Goal: Task Accomplishment & Management: Complete application form

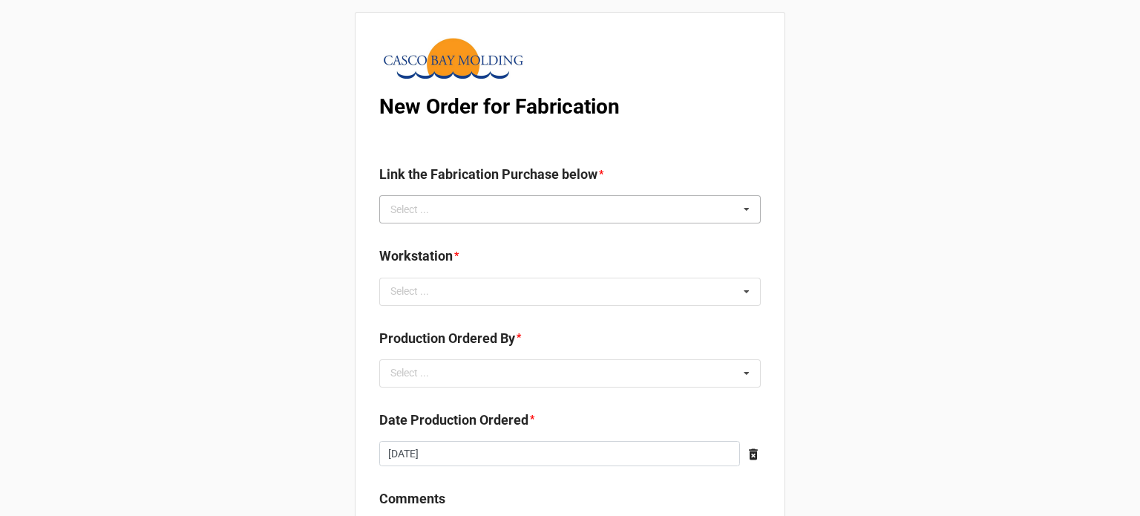
click at [494, 210] on div "Select ... No results found." at bounding box center [569, 209] width 381 height 28
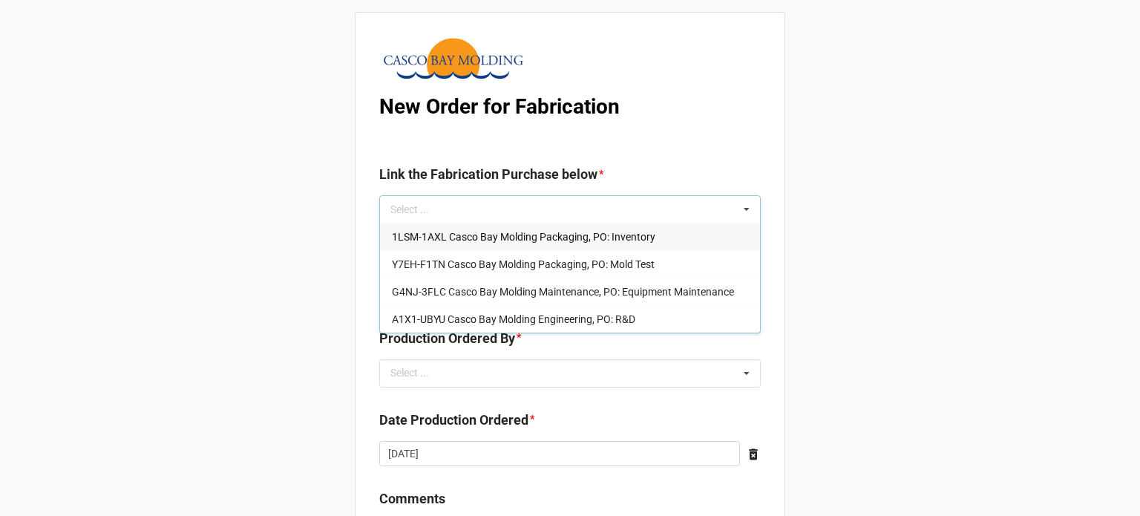
click at [487, 240] on span "1LSM-1AXL Casco Bay Molding Packaging, PO: Inventory" at bounding box center [523, 237] width 263 height 12
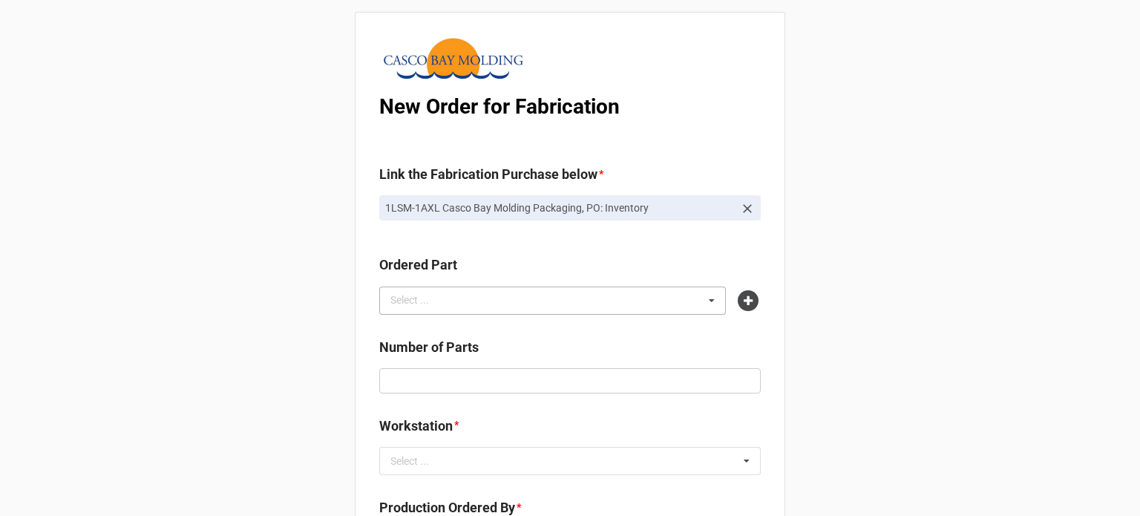
click at [539, 306] on div "Select ... No results found." at bounding box center [552, 300] width 347 height 28
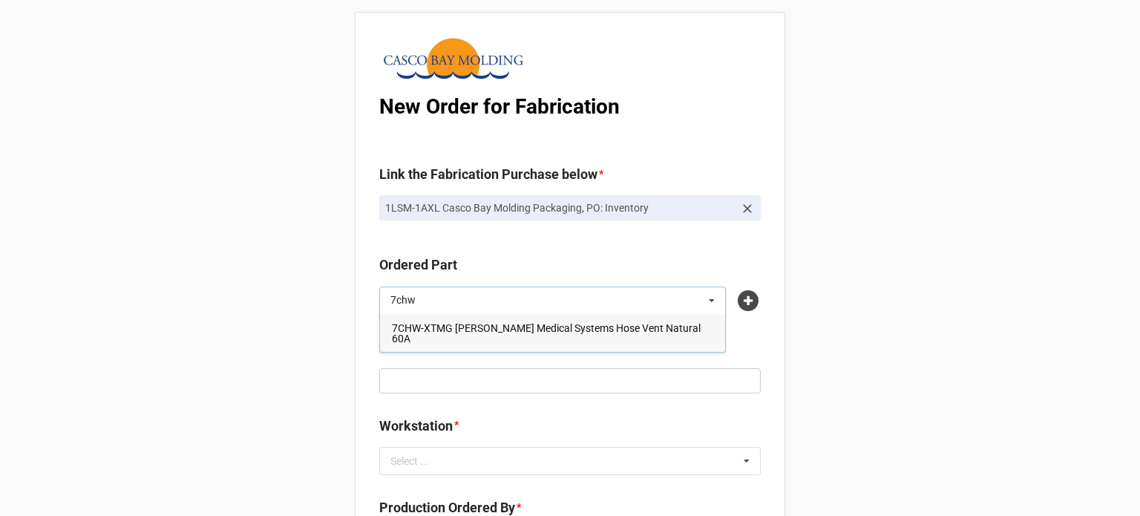
type input "7chw"
click at [522, 325] on span "7CHW-XTMG Draeger Medical Systems Hose Vent Natural 60A" at bounding box center [546, 333] width 309 height 22
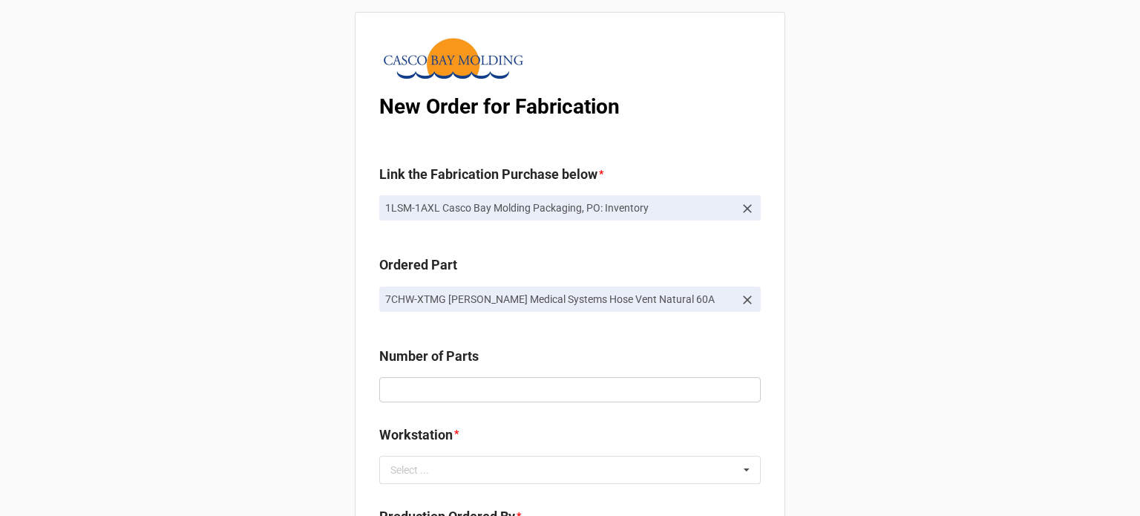
scroll to position [223, 0]
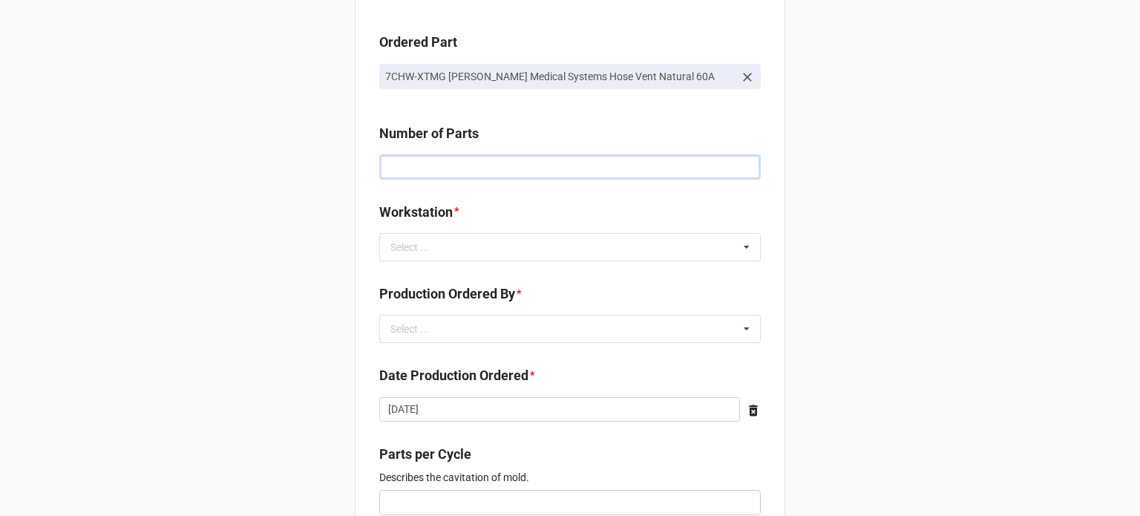
click at [413, 177] on input "text" at bounding box center [569, 166] width 381 height 25
type input "5000"
click at [324, 216] on div "New Order for Fabrication Link the Fabrication Purchase below * 1LSM-1AXL Casco…" at bounding box center [570, 452] width 1140 height 1350
click at [433, 251] on div "Select ..." at bounding box center [419, 246] width 64 height 17
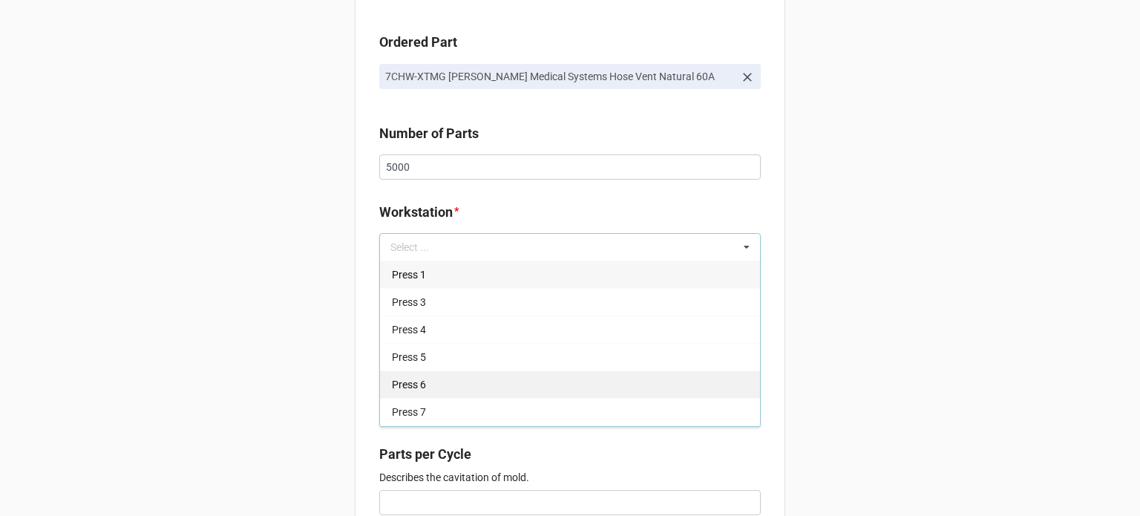
click at [436, 384] on div "Press 6" at bounding box center [570, 383] width 380 height 27
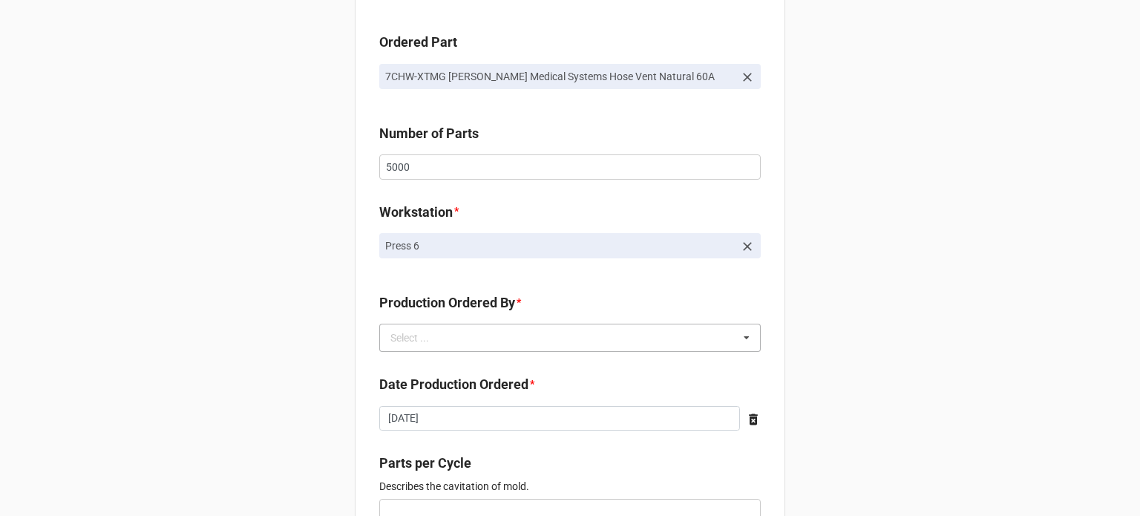
click at [456, 340] on div "Select ... No results found." at bounding box center [569, 338] width 381 height 28
click at [413, 362] on span "Brian James Wanders" at bounding box center [431, 365] width 79 height 12
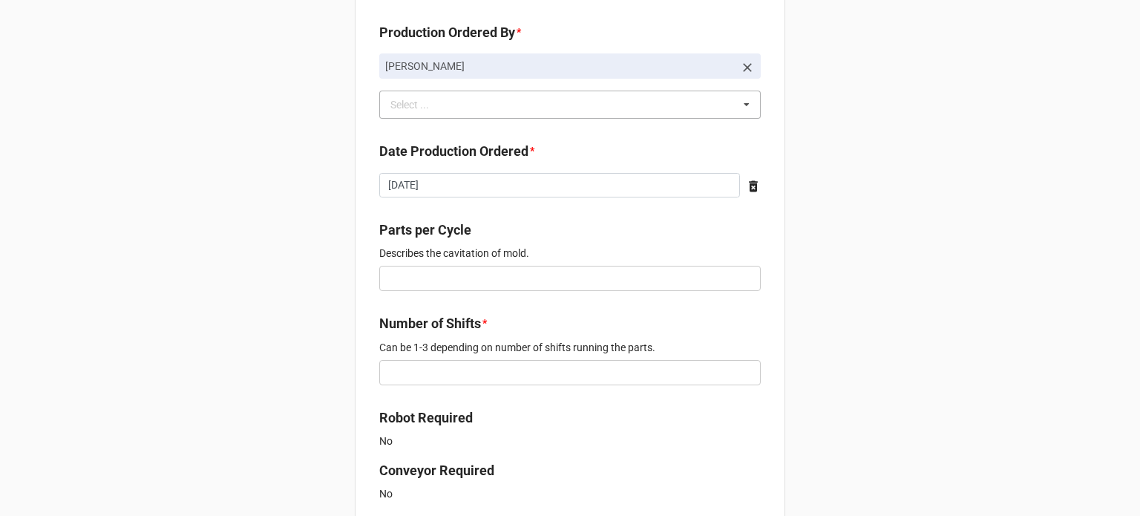
scroll to position [519, 0]
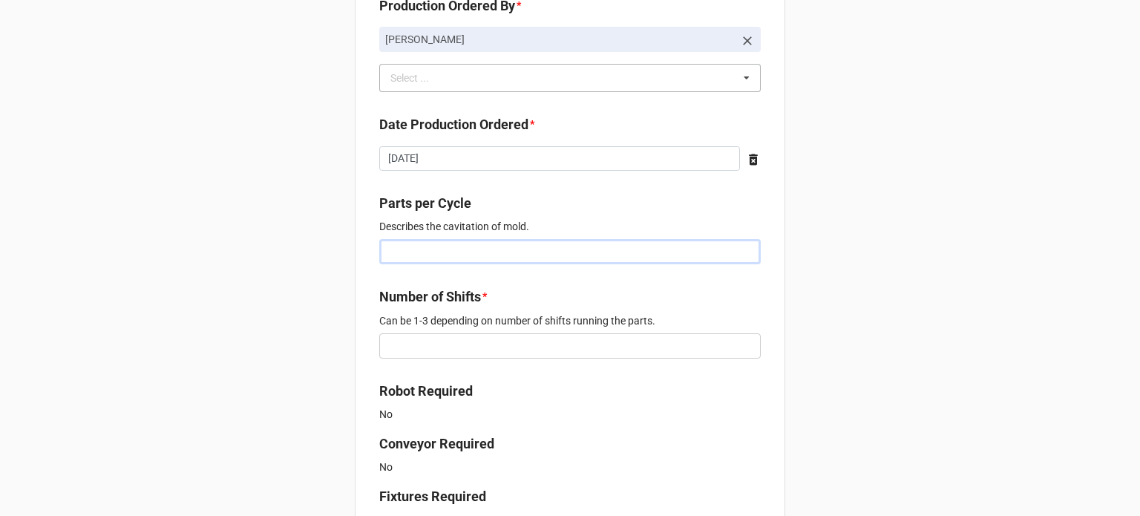
click at [394, 258] on input "text" at bounding box center [569, 251] width 381 height 25
type input "1"
click at [438, 344] on input "text" at bounding box center [569, 345] width 381 height 25
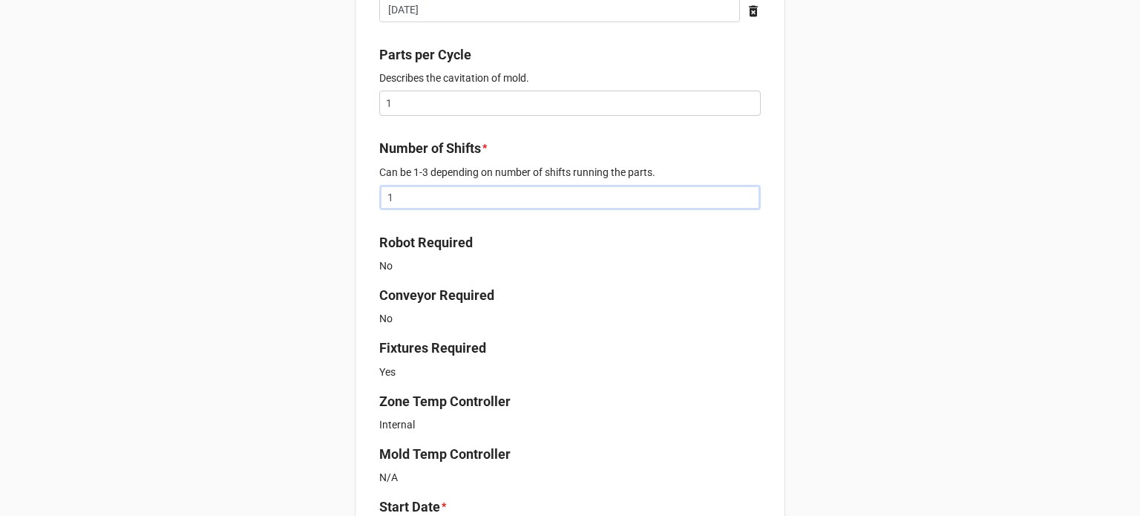
scroll to position [890, 0]
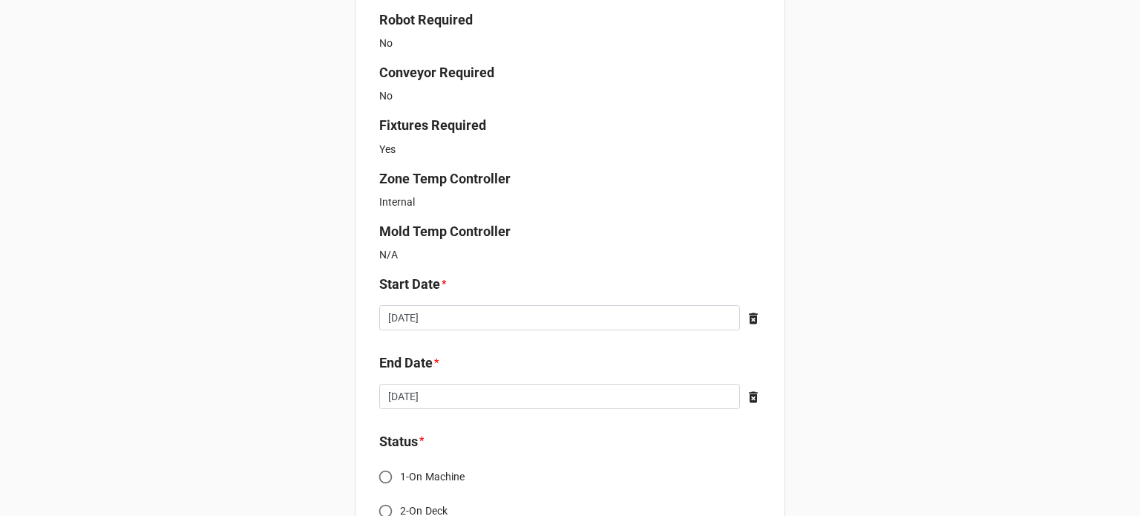
type input "1"
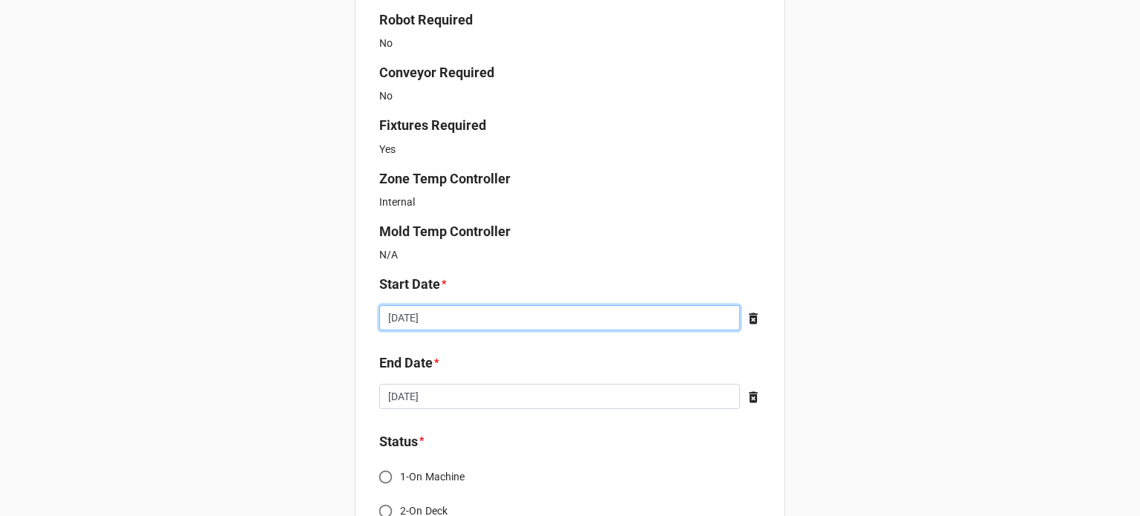
click at [454, 321] on input "[DATE]" at bounding box center [559, 317] width 361 height 25
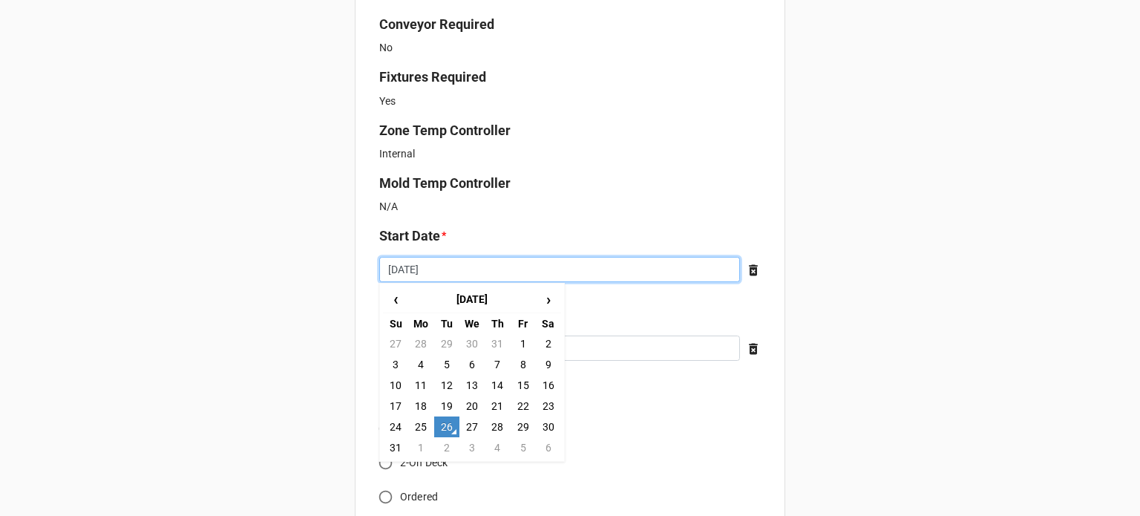
scroll to position [965, 0]
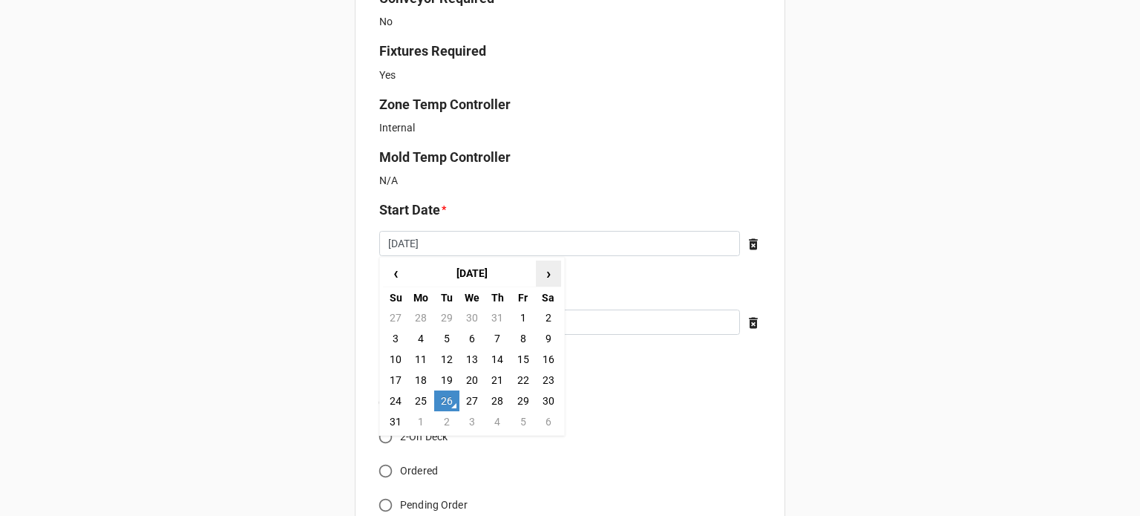
click at [543, 269] on span "›" at bounding box center [549, 273] width 24 height 24
click at [516, 316] on td "5" at bounding box center [522, 317] width 25 height 21
type input "2025-09-05"
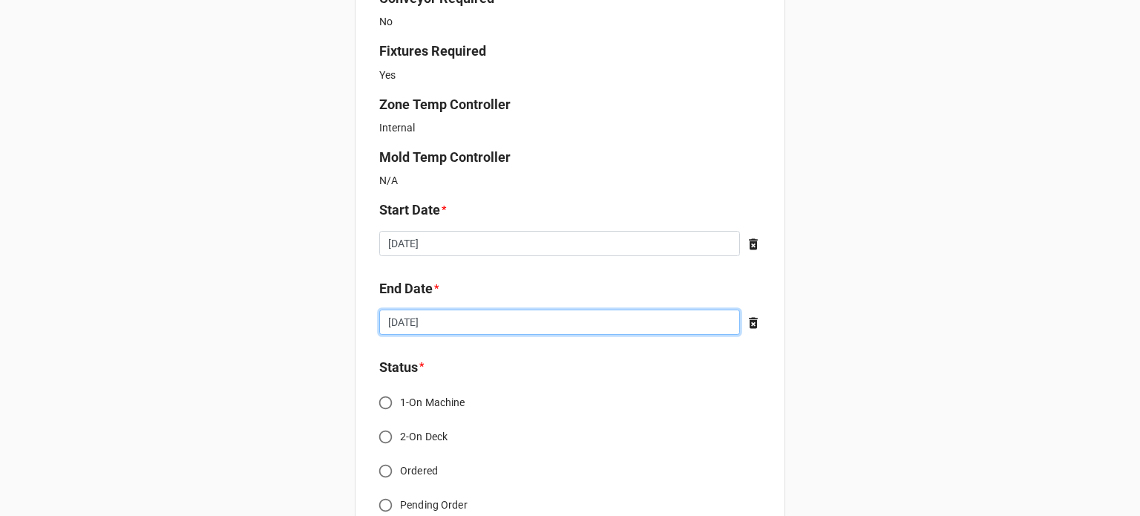
click at [462, 318] on input "[DATE]" at bounding box center [559, 321] width 361 height 25
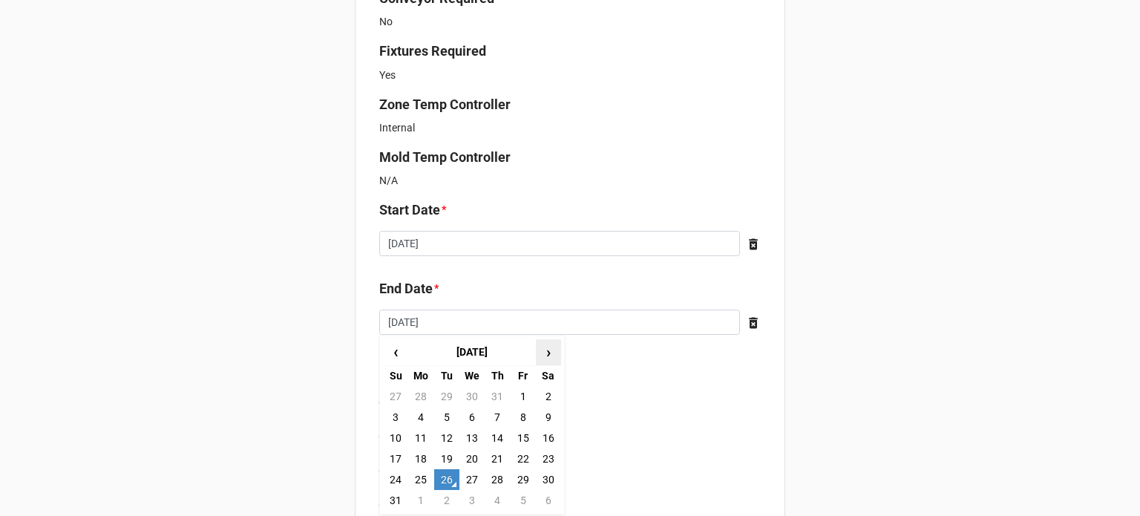
click at [537, 361] on span "›" at bounding box center [549, 352] width 24 height 24
click at [422, 459] on td "22" at bounding box center [420, 458] width 25 height 21
type input "2025-09-22"
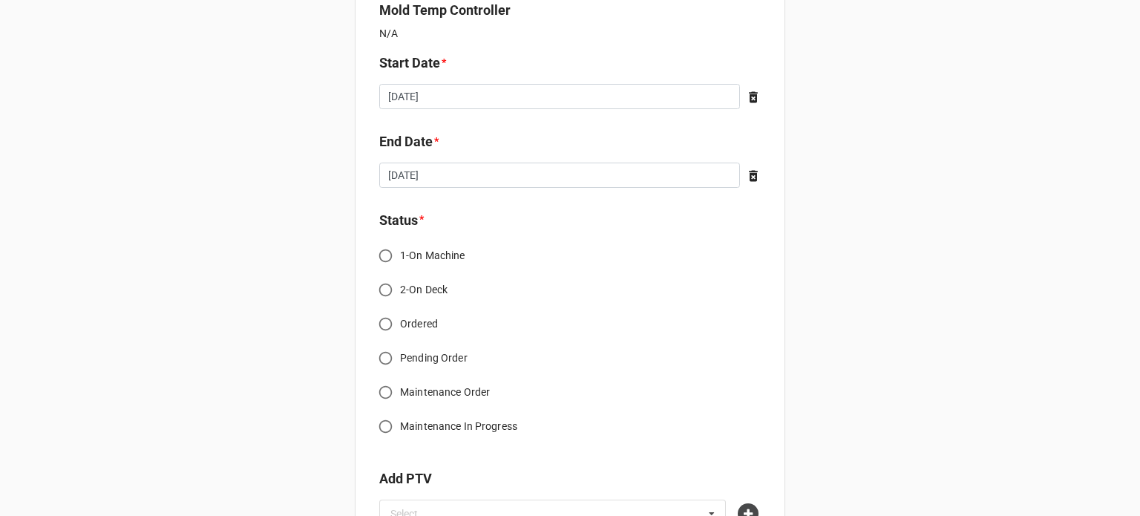
scroll to position [1113, 0]
click at [386, 326] on input "Ordered" at bounding box center [385, 322] width 29 height 29
radio input "true"
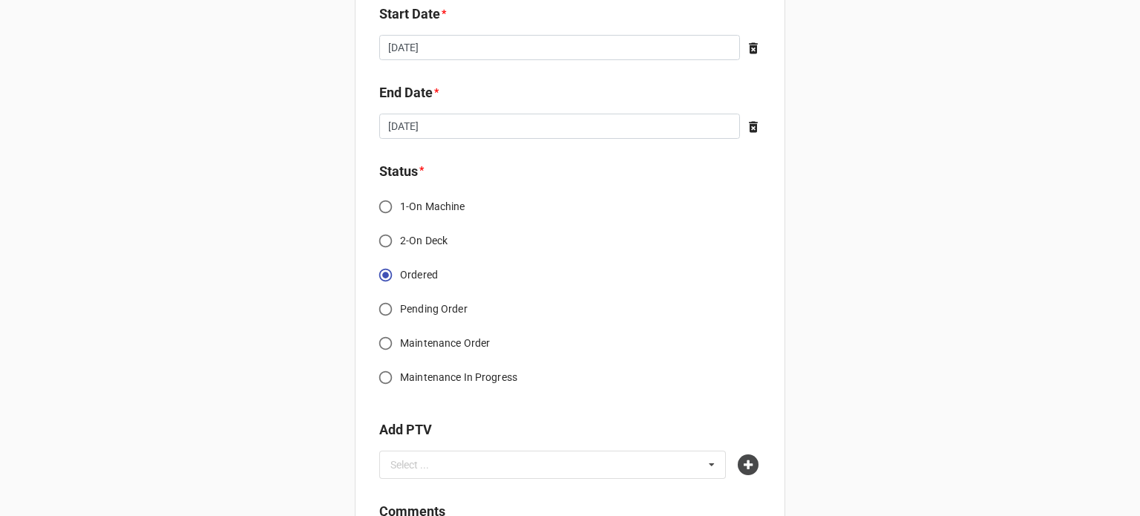
scroll to position [1187, 0]
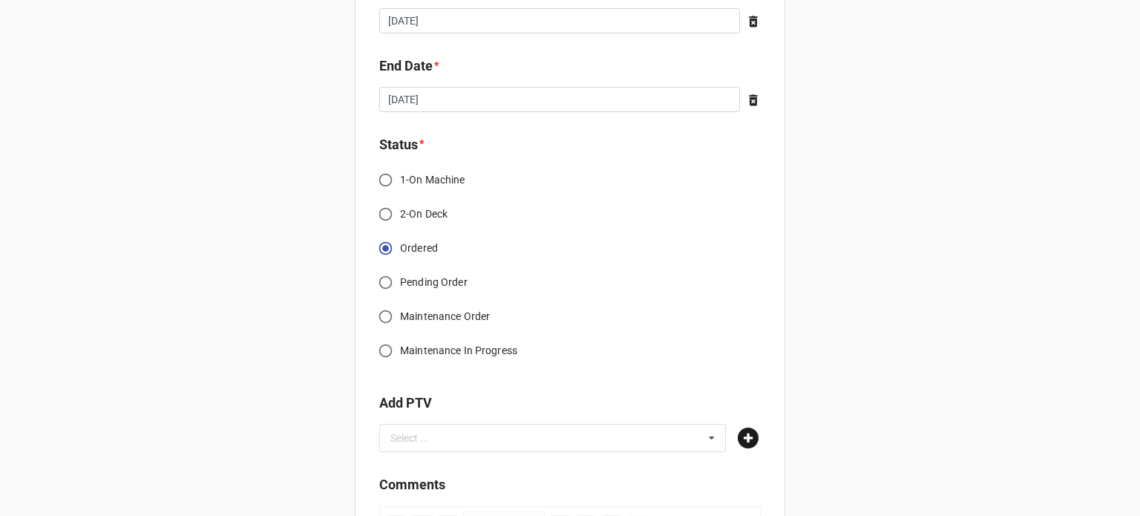
click at [738, 439] on icon at bounding box center [748, 437] width 21 height 21
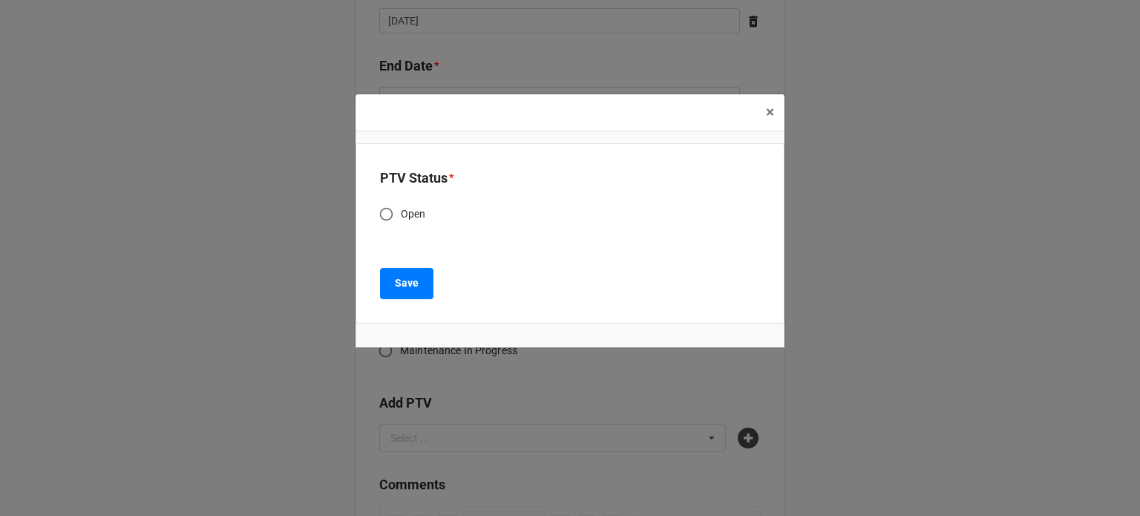
click at [386, 216] on input "Open" at bounding box center [386, 214] width 29 height 29
radio input "true"
click at [376, 286] on div "PTV Status * Open Save" at bounding box center [569, 233] width 429 height 180
click at [389, 284] on button "Save" at bounding box center [406, 283] width 53 height 31
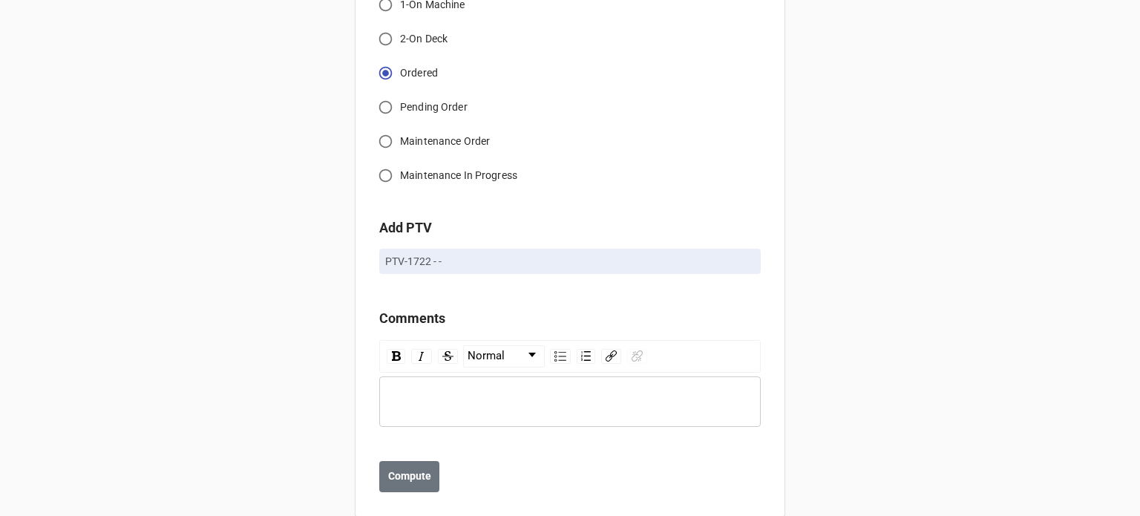
scroll to position [1385, 0]
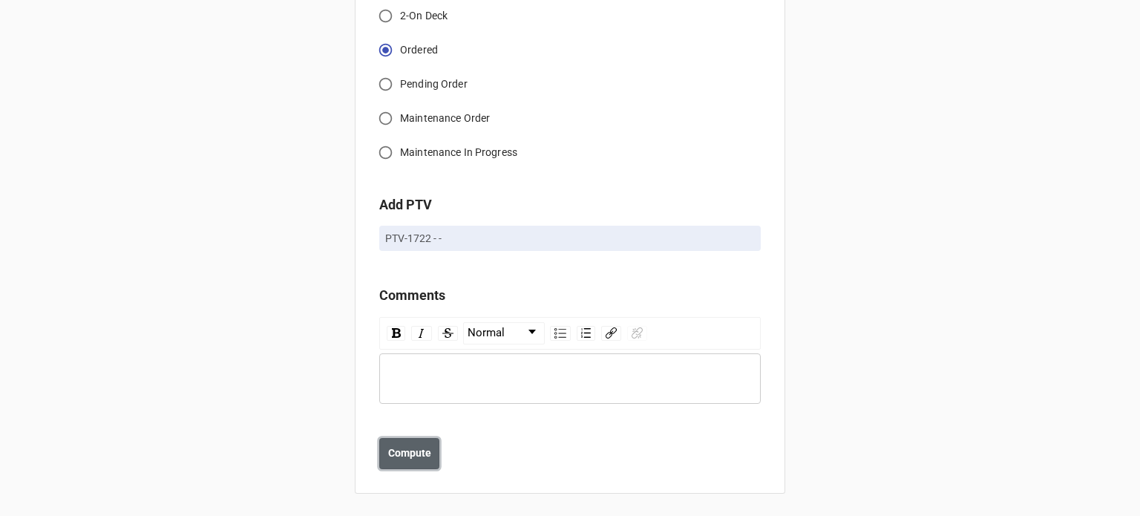
click at [401, 448] on b "Compute" at bounding box center [409, 453] width 43 height 16
click at [405, 453] on b "Save" at bounding box center [406, 453] width 24 height 16
